Goal: Navigation & Orientation: Find specific page/section

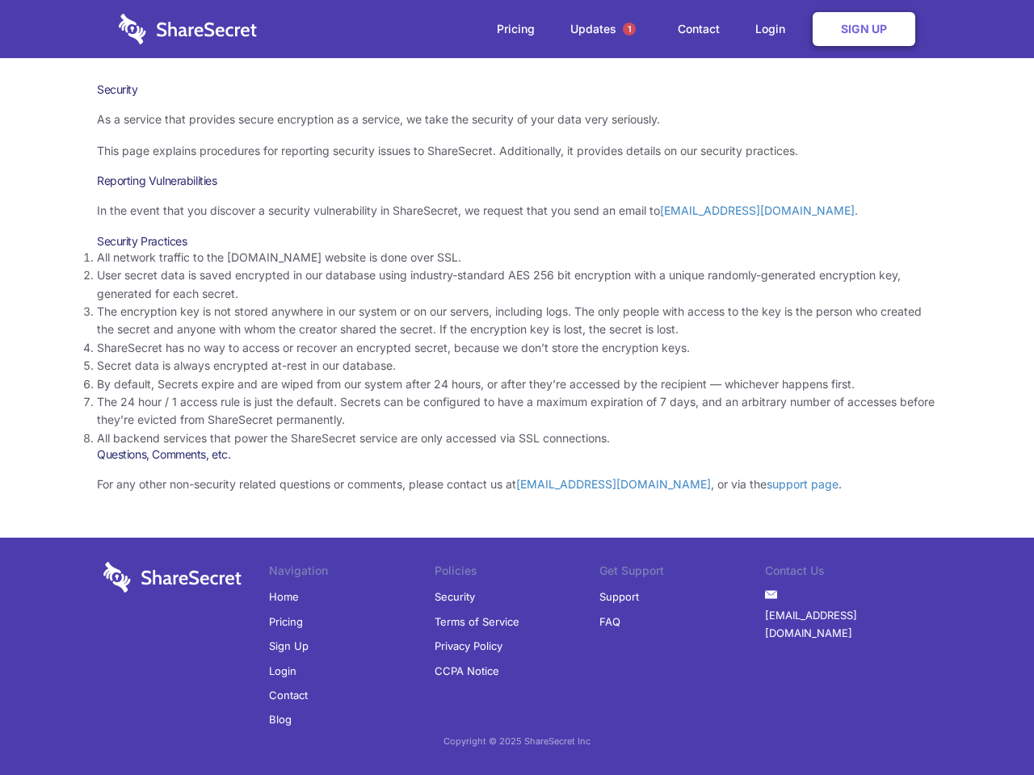
click at [517, 388] on li "By default, Secrets expire and are wiped from our system after 24 hours, or aft…" at bounding box center [517, 385] width 840 height 18
click at [629, 29] on span "1" at bounding box center [629, 29] width 13 height 13
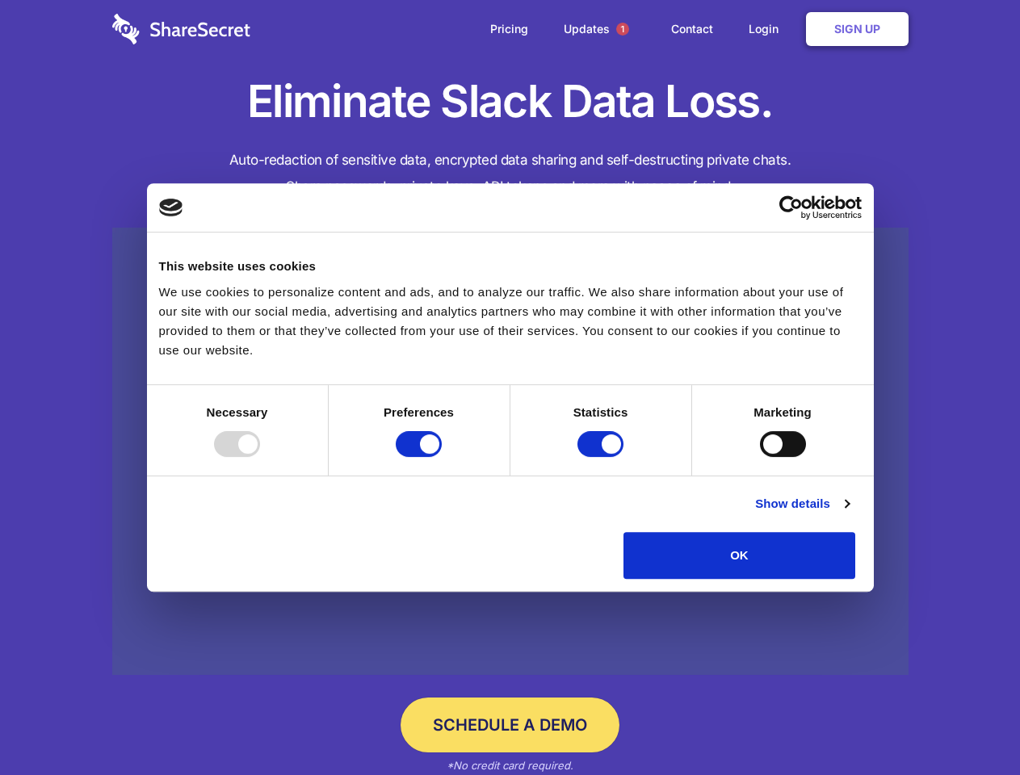
click at [260, 457] on div at bounding box center [237, 444] width 46 height 26
click at [442, 457] on input "Preferences" at bounding box center [419, 444] width 46 height 26
checkbox input "false"
click at [602, 457] on input "Statistics" at bounding box center [600, 444] width 46 height 26
checkbox input "false"
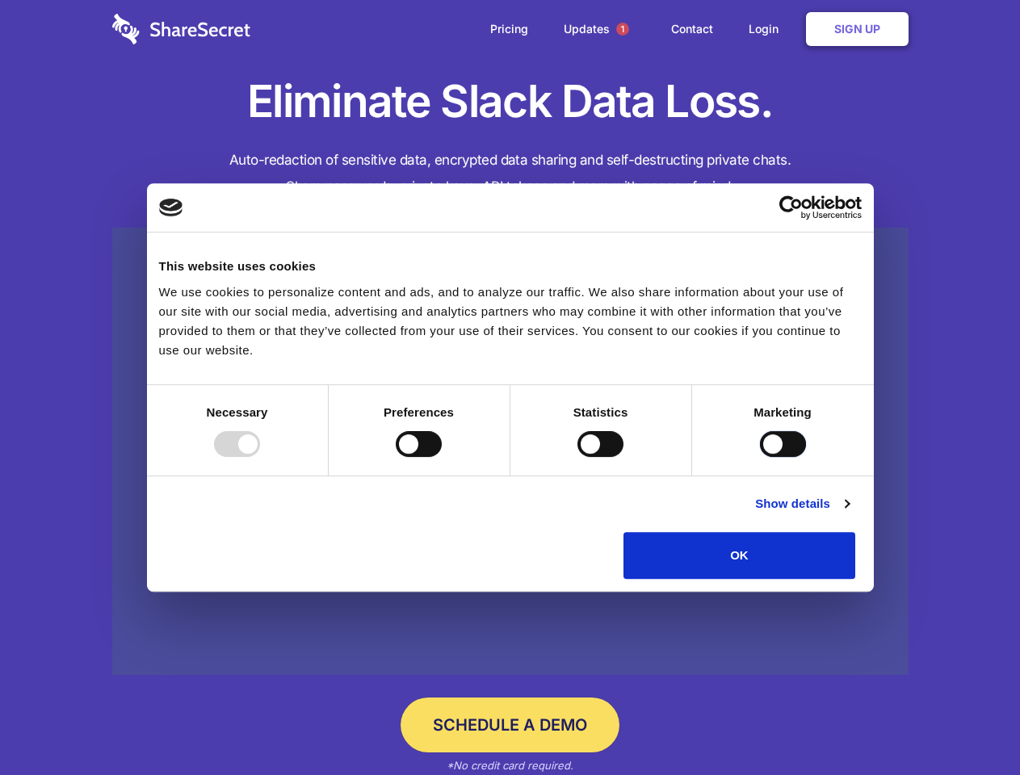
click at [760, 457] on input "Marketing" at bounding box center [783, 444] width 46 height 26
checkbox input "true"
click at [849, 514] on link "Show details" at bounding box center [802, 503] width 94 height 19
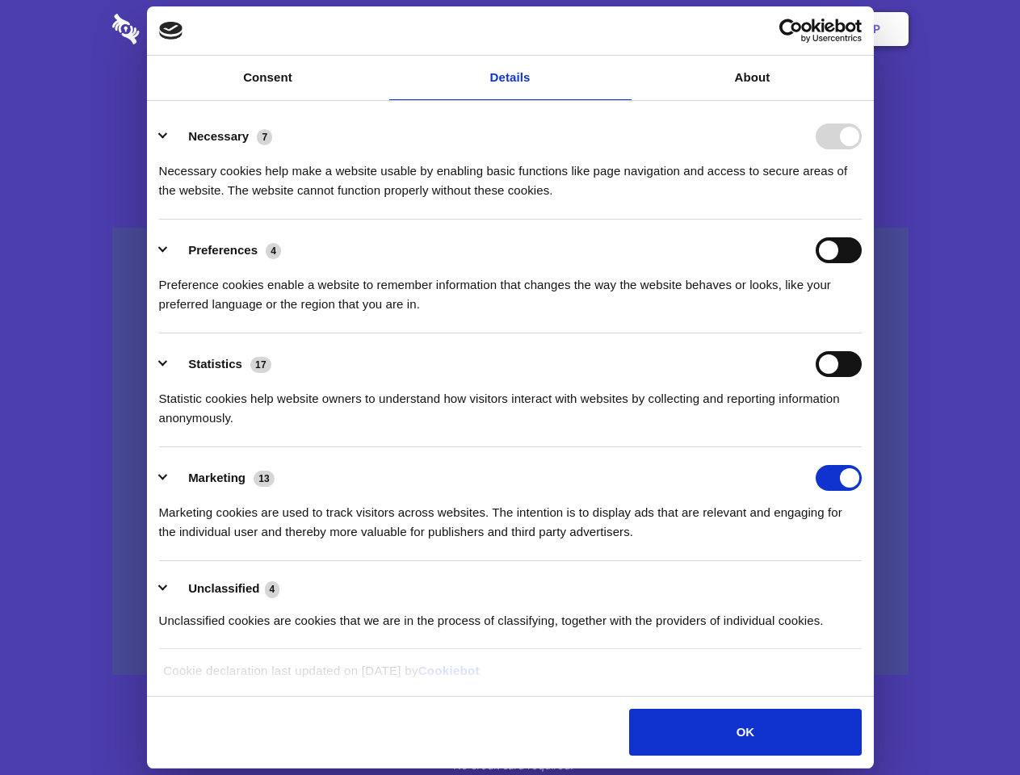
click at [862, 220] on li "Necessary 7 Necessary cookies help make a website usable by enabling basic func…" at bounding box center [510, 163] width 703 height 114
click at [622, 29] on span "1" at bounding box center [622, 29] width 13 height 13
